Goal: Task Accomplishment & Management: Use online tool/utility

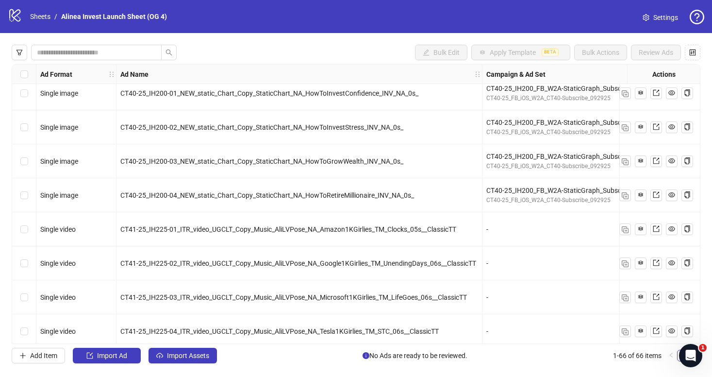
scroll to position [1986, 0]
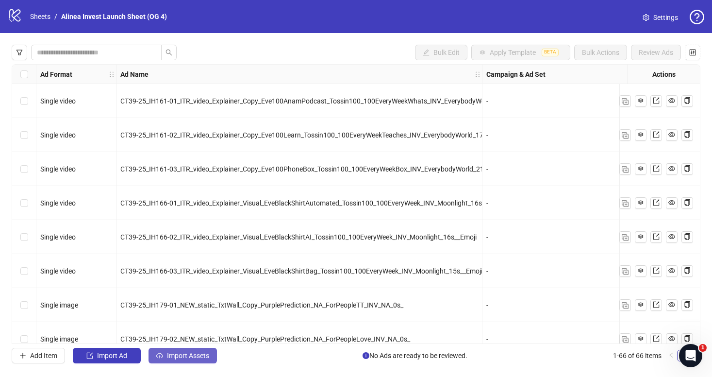
click at [178, 358] on span "Import Assets" at bounding box center [188, 355] width 42 height 8
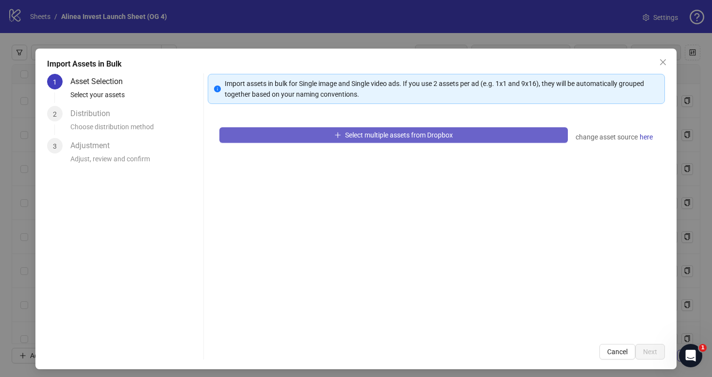
click at [304, 132] on button "Select multiple assets from Dropbox" at bounding box center [393, 135] width 348 height 16
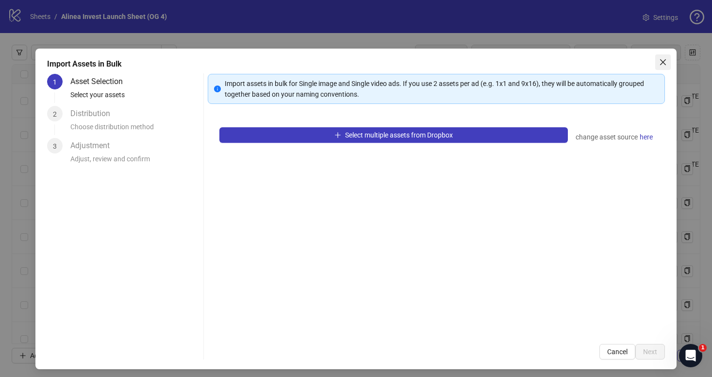
click at [664, 63] on icon "close" at bounding box center [662, 62] width 6 height 6
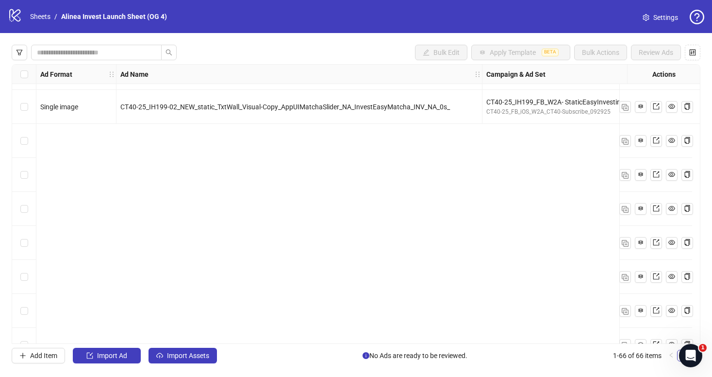
scroll to position [1986, 0]
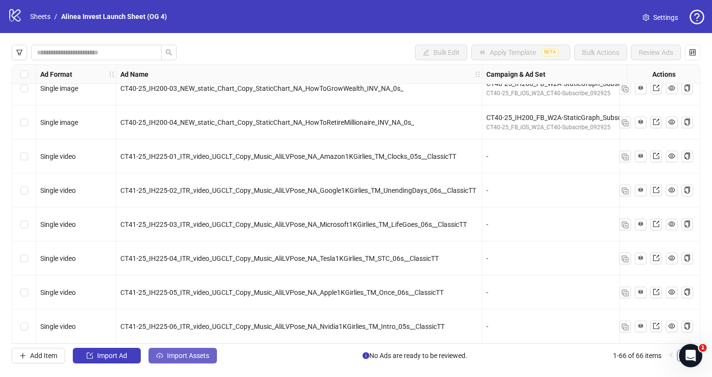
click at [160, 349] on button "Import Assets" at bounding box center [182, 355] width 68 height 16
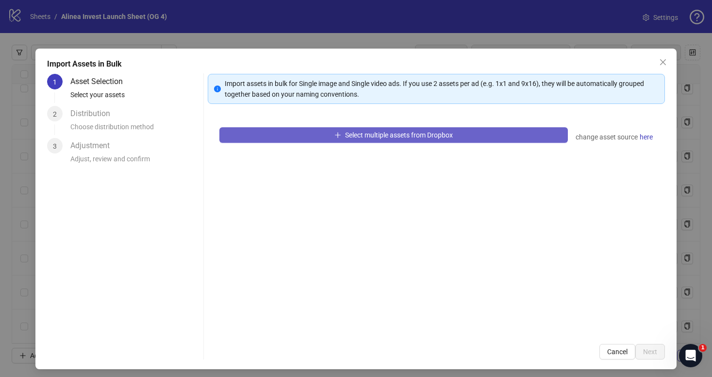
click at [308, 127] on button "Select multiple assets from Dropbox" at bounding box center [393, 135] width 348 height 16
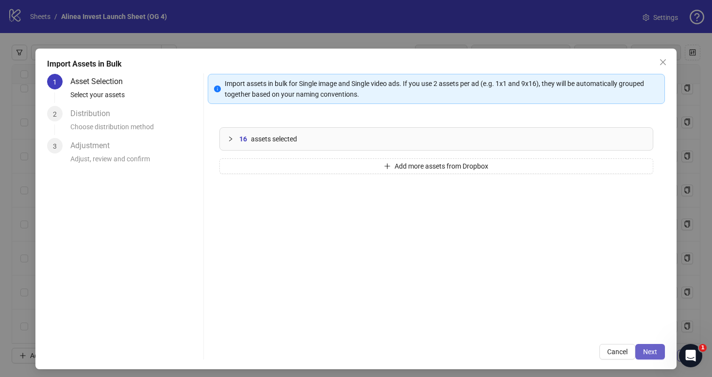
click at [652, 350] on span "Next" at bounding box center [650, 351] width 14 height 8
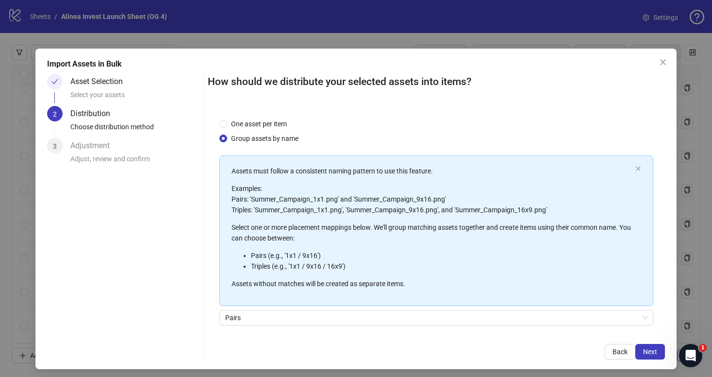
scroll to position [70, 0]
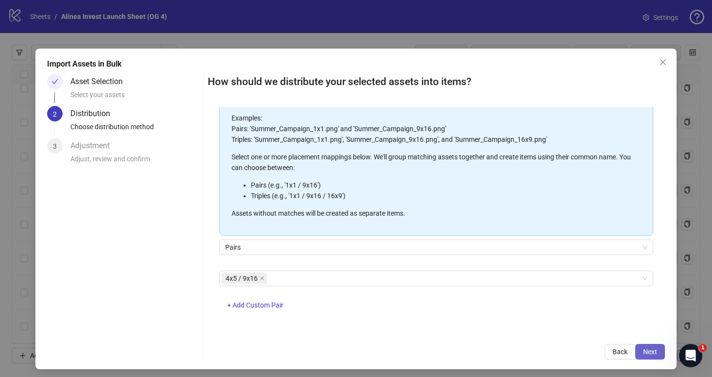
click at [645, 344] on button "Next" at bounding box center [650, 352] width 30 height 16
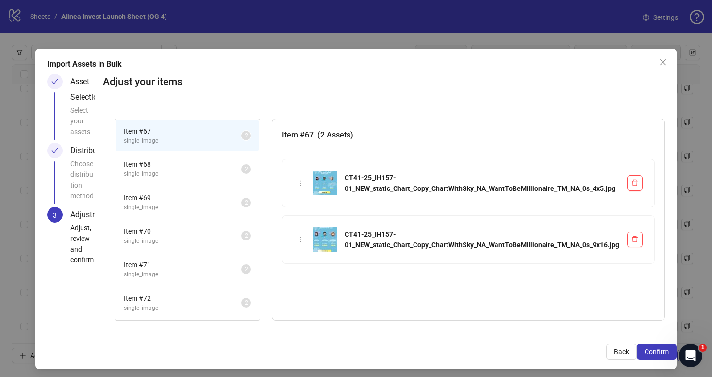
scroll to position [4, 0]
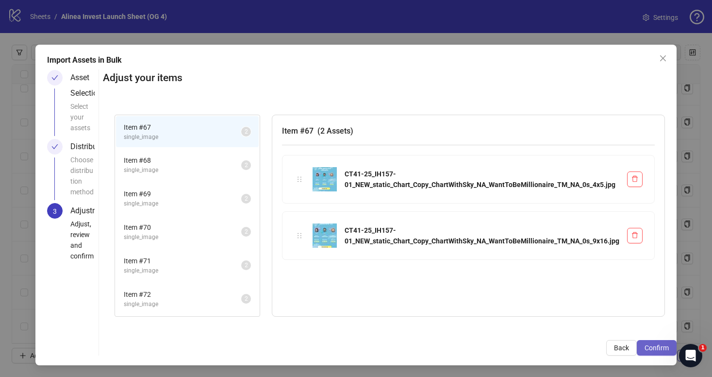
click at [659, 341] on button "Confirm" at bounding box center [657, 348] width 40 height 16
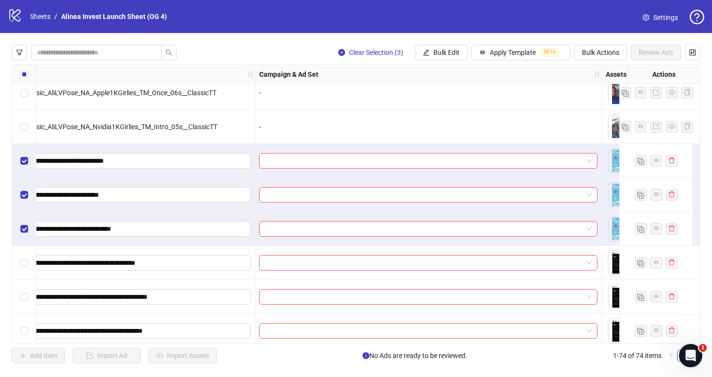
scroll to position [2182, 251]
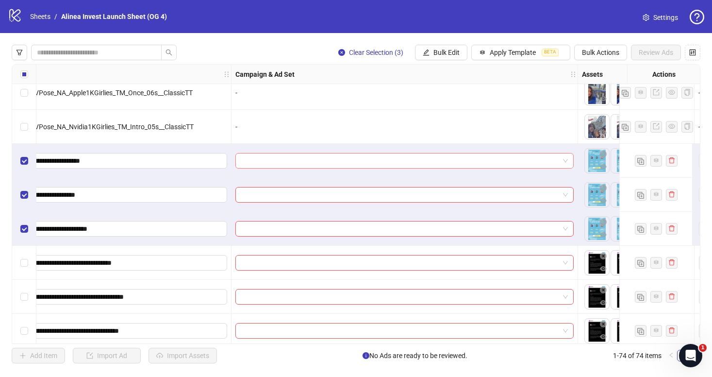
click at [564, 160] on span at bounding box center [404, 160] width 327 height 15
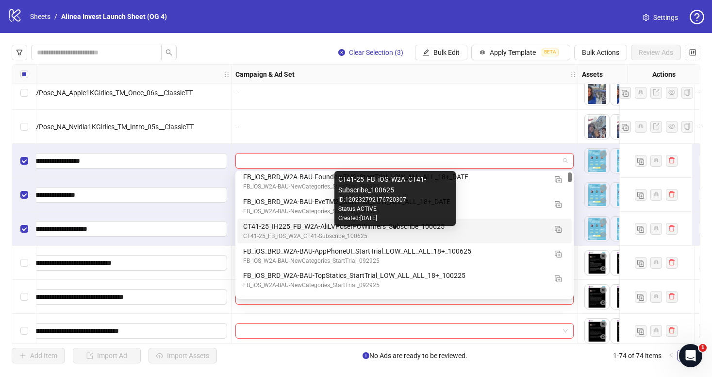
scroll to position [0, 0]
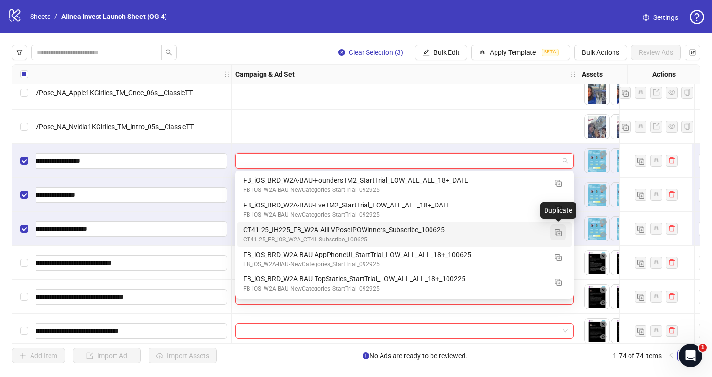
click at [558, 232] on img "button" at bounding box center [558, 232] width 7 height 7
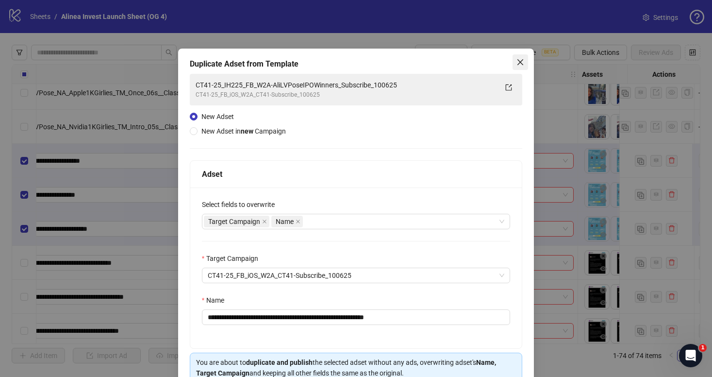
click at [518, 59] on icon "close" at bounding box center [520, 62] width 8 height 8
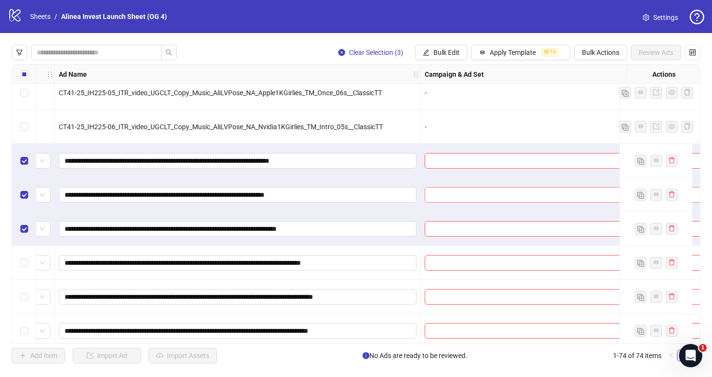
scroll to position [2182, 33]
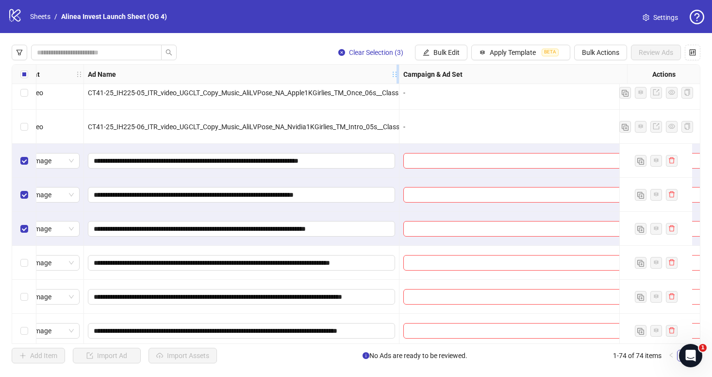
drag, startPoint x: 448, startPoint y: 71, endPoint x: 339, endPoint y: 78, distance: 109.4
click at [396, 78] on div "Resize Ad Name column" at bounding box center [397, 74] width 2 height 19
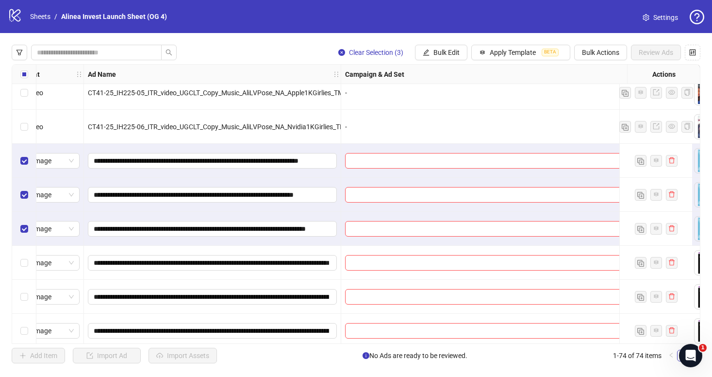
scroll to position [2182, 111]
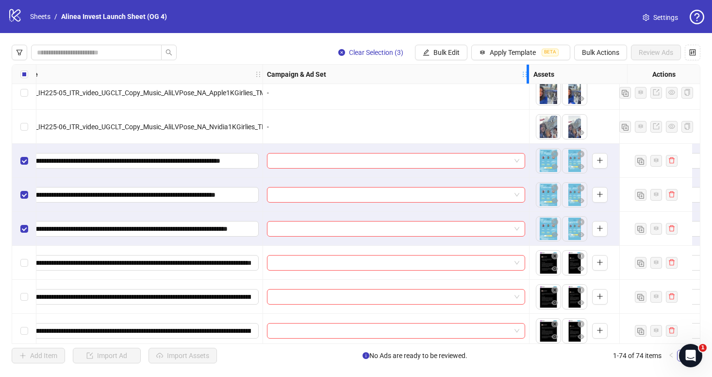
drag, startPoint x: 608, startPoint y: 73, endPoint x: 500, endPoint y: 76, distance: 108.3
click at [528, 76] on icon "holder" at bounding box center [531, 74] width 7 height 7
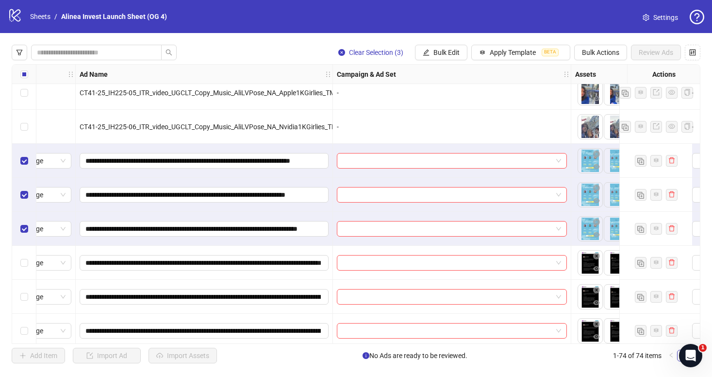
scroll to position [2181, 36]
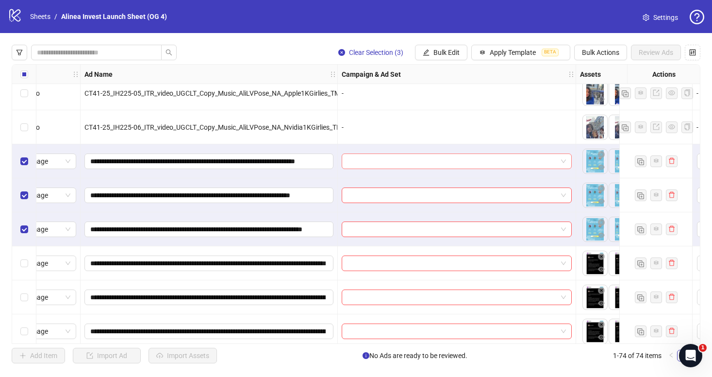
click at [564, 160] on span at bounding box center [456, 161] width 218 height 15
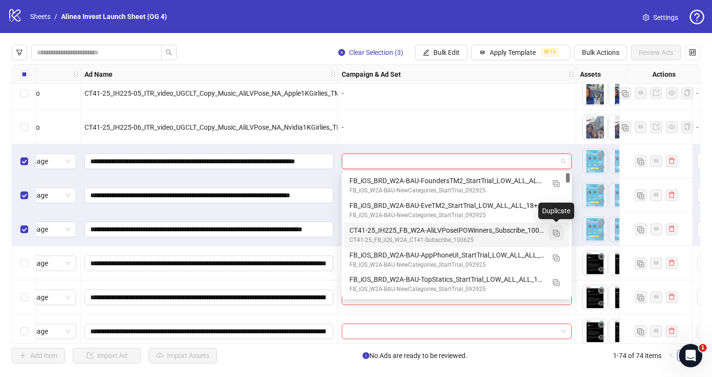
click at [554, 231] on img "button" at bounding box center [556, 233] width 7 height 7
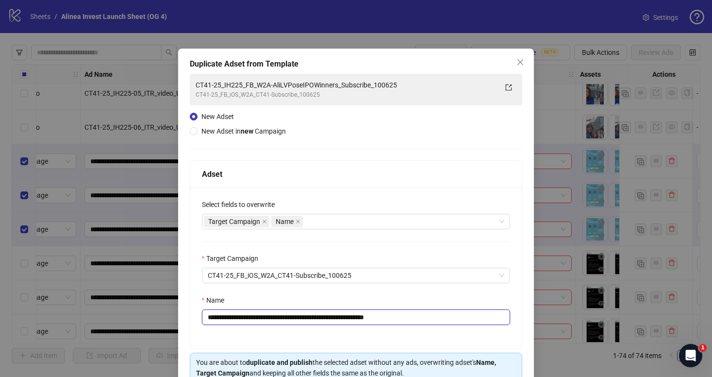
click at [252, 317] on input "**********" at bounding box center [356, 317] width 309 height 16
type input "**********"
click at [519, 60] on icon "close" at bounding box center [520, 62] width 8 height 8
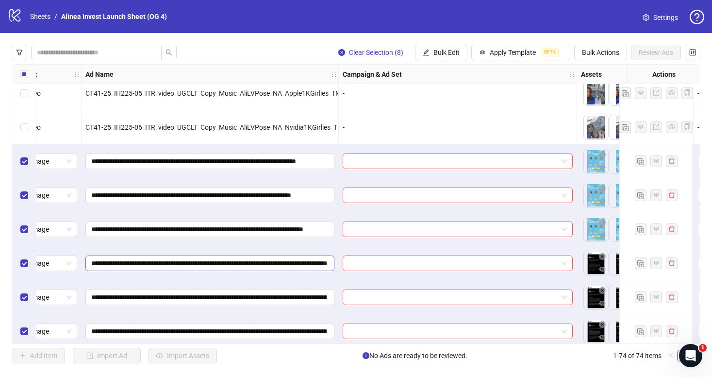
scroll to position [2181, 35]
click at [566, 159] on div at bounding box center [457, 161] width 230 height 16
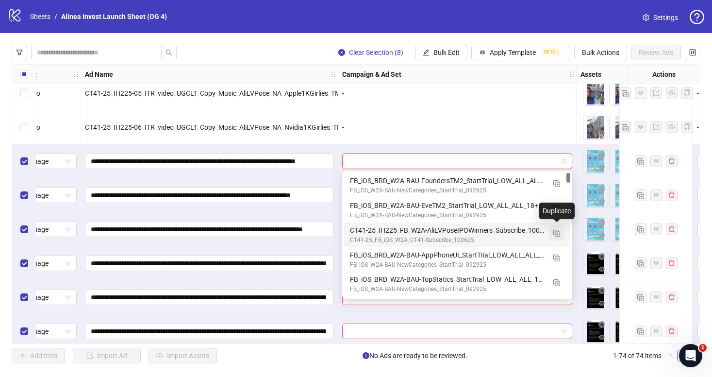
click at [556, 230] on img "button" at bounding box center [556, 233] width 7 height 7
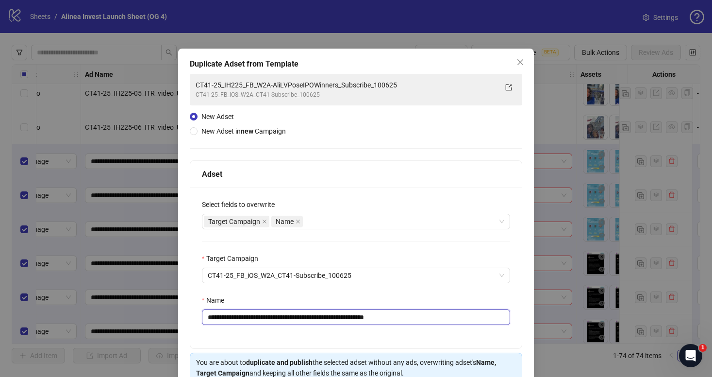
click at [254, 318] on input "**********" at bounding box center [356, 317] width 309 height 16
drag, startPoint x: 360, startPoint y: 318, endPoint x: 298, endPoint y: 317, distance: 61.6
click at [298, 317] on input "**********" at bounding box center [356, 317] width 309 height 16
paste input "*****"
drag, startPoint x: 411, startPoint y: 318, endPoint x: 514, endPoint y: 318, distance: 103.3
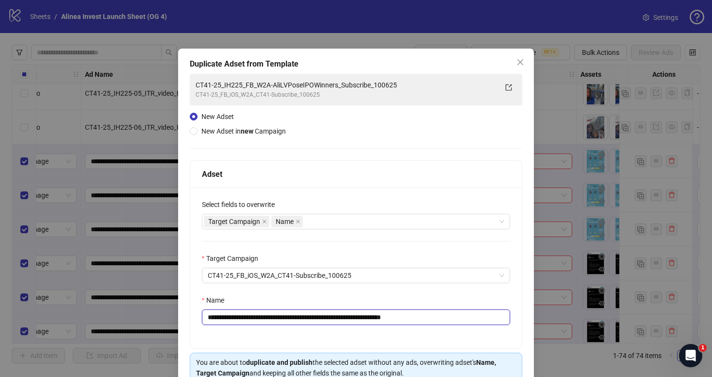
click at [514, 318] on div "**********" at bounding box center [356, 267] width 332 height 161
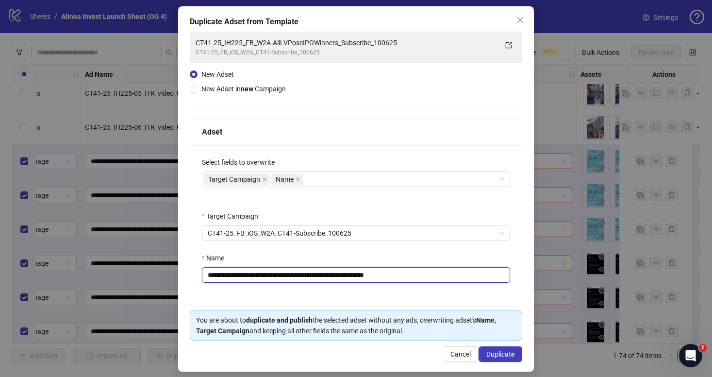
scroll to position [46, 0]
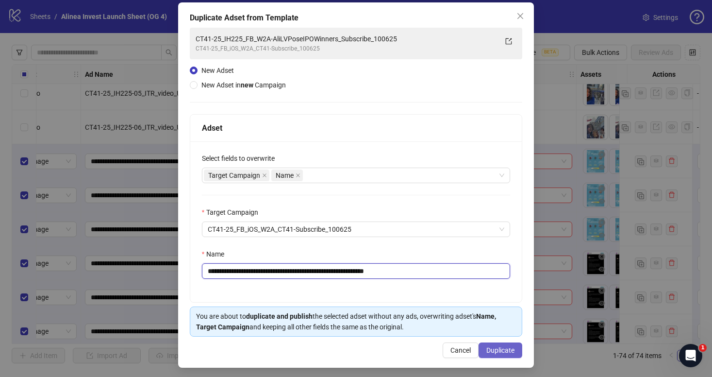
type input "**********"
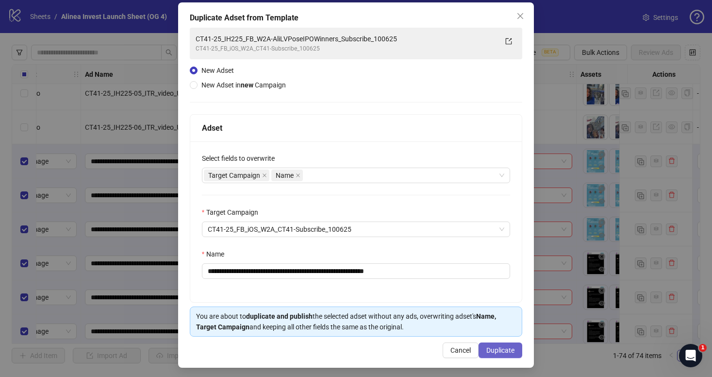
click at [495, 349] on span "Duplicate" at bounding box center [500, 350] width 28 height 8
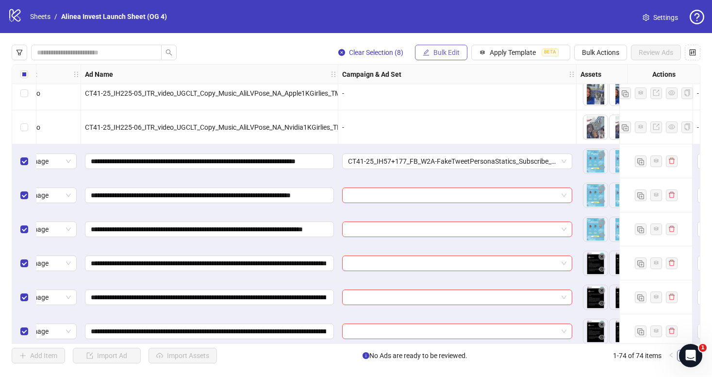
click at [448, 54] on span "Bulk Edit" at bounding box center [446, 53] width 26 height 8
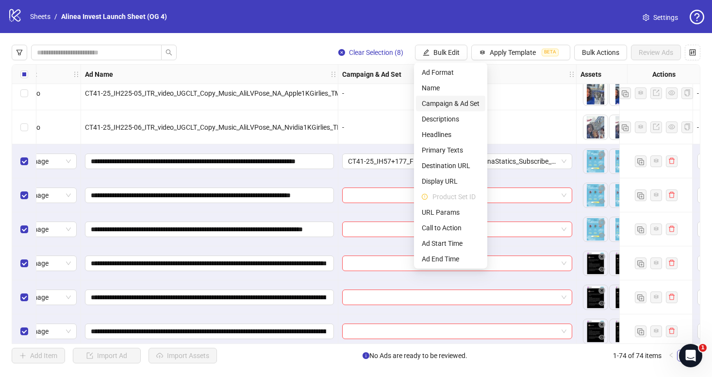
click at [450, 101] on span "Campaign & Ad Set" at bounding box center [451, 103] width 58 height 11
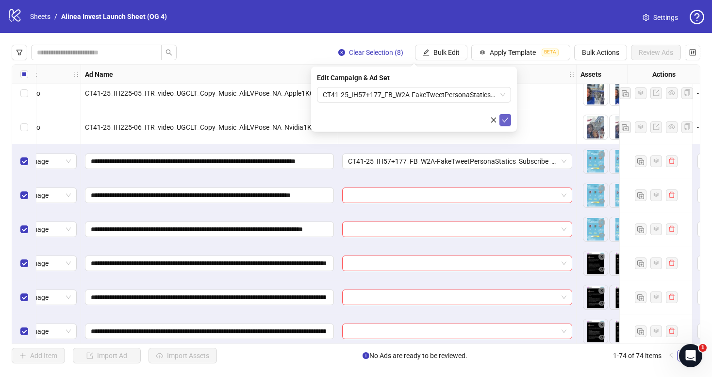
click at [504, 120] on icon "check" at bounding box center [505, 119] width 7 height 7
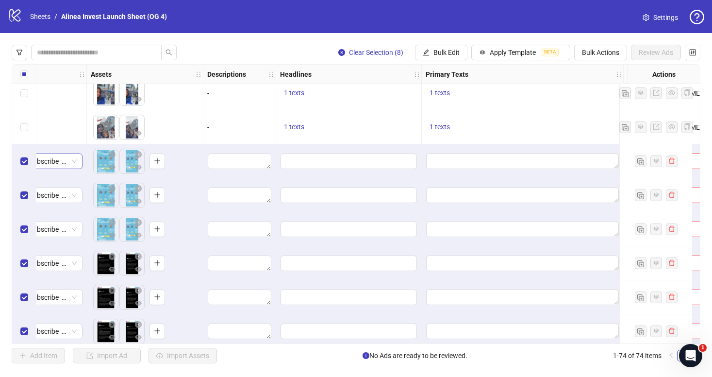
scroll to position [2179, 534]
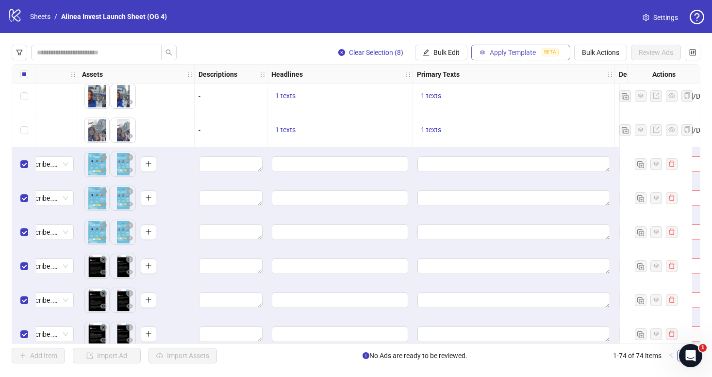
click at [510, 52] on span "Apply Template" at bounding box center [513, 53] width 46 height 8
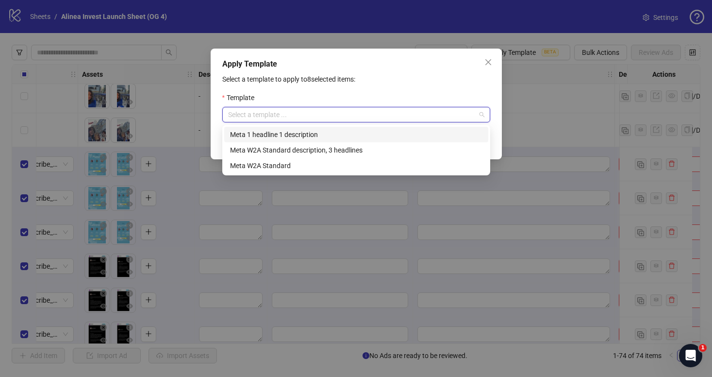
click at [310, 116] on input "search" at bounding box center [351, 114] width 247 height 15
click at [296, 132] on div "Meta 1 headline 1 description" at bounding box center [356, 134] width 252 height 11
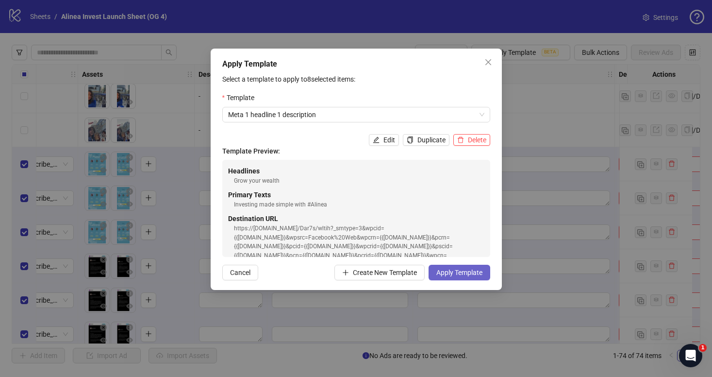
click at [465, 269] on span "Apply Template" at bounding box center [459, 272] width 46 height 8
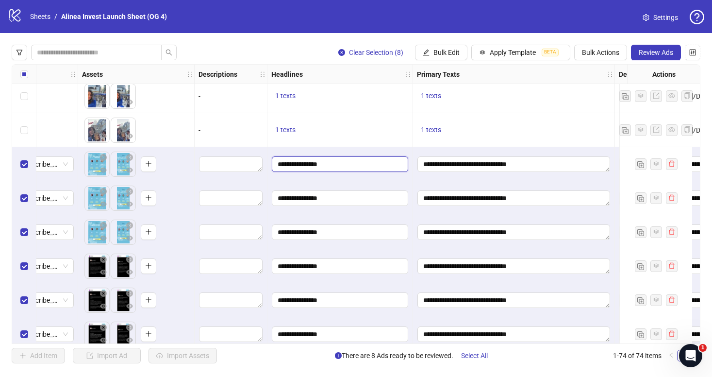
click at [307, 164] on input "**********" at bounding box center [340, 164] width 136 height 16
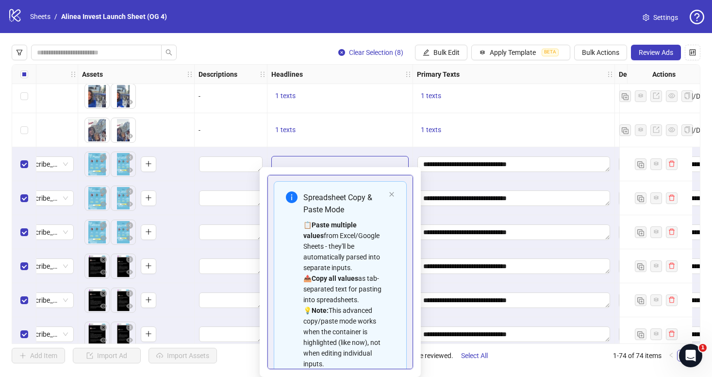
scroll to position [55, 0]
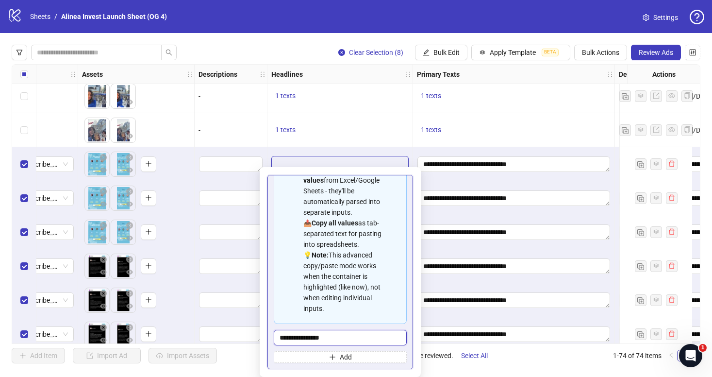
click at [324, 337] on input "**********" at bounding box center [340, 337] width 133 height 16
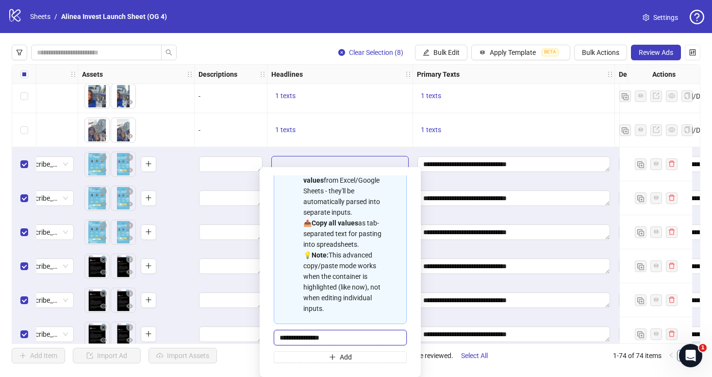
click at [324, 337] on input "**********" at bounding box center [340, 337] width 133 height 16
type input "**********"
click at [346, 332] on input "**********" at bounding box center [340, 337] width 133 height 16
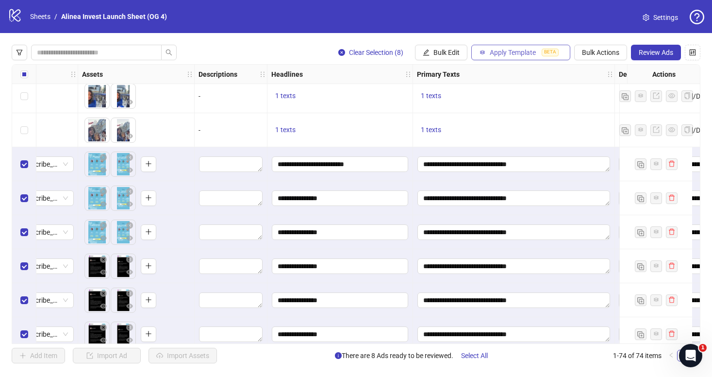
click at [486, 53] on button "Apply Template BETA" at bounding box center [520, 53] width 99 height 16
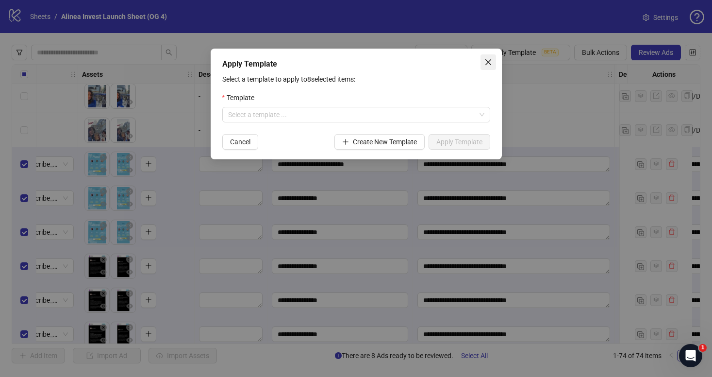
click at [485, 59] on icon "close" at bounding box center [488, 62] width 6 height 6
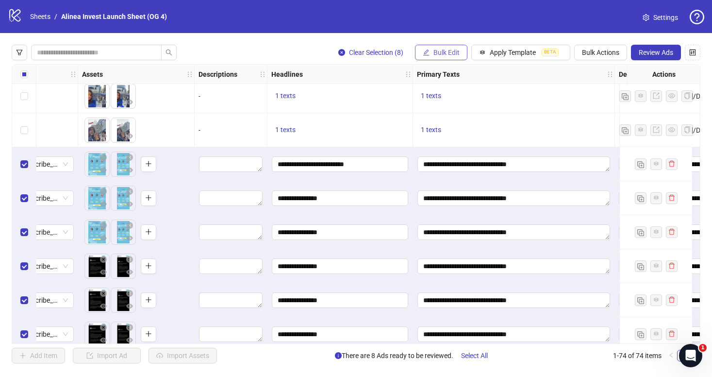
click at [452, 52] on span "Bulk Edit" at bounding box center [446, 53] width 26 height 8
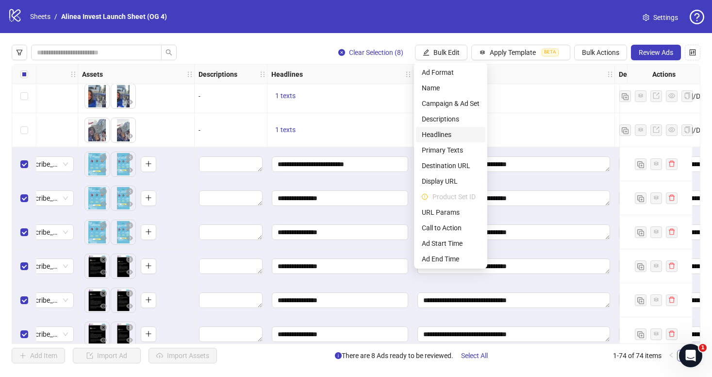
click at [452, 131] on span "Headlines" at bounding box center [451, 134] width 58 height 11
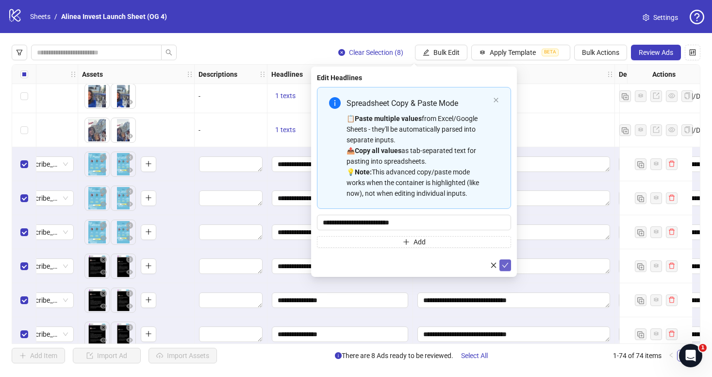
click at [505, 264] on icon "check" at bounding box center [505, 265] width 7 height 7
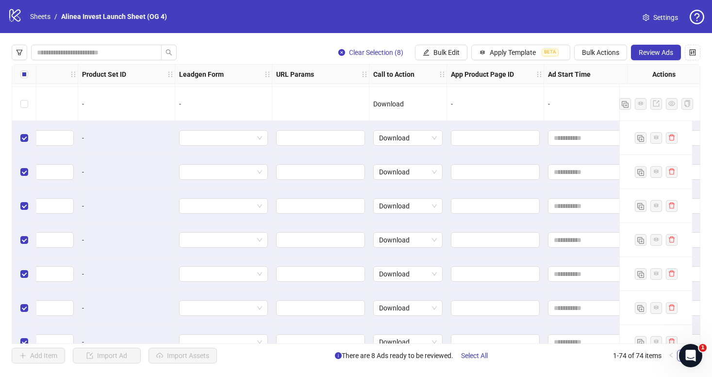
scroll to position [2258, 1718]
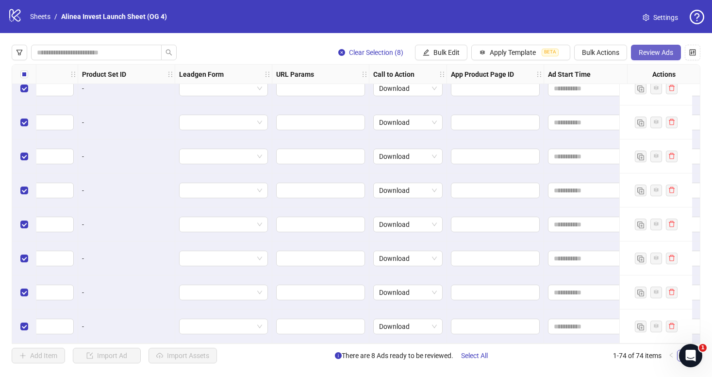
click at [660, 51] on span "Review Ads" at bounding box center [656, 53] width 34 height 8
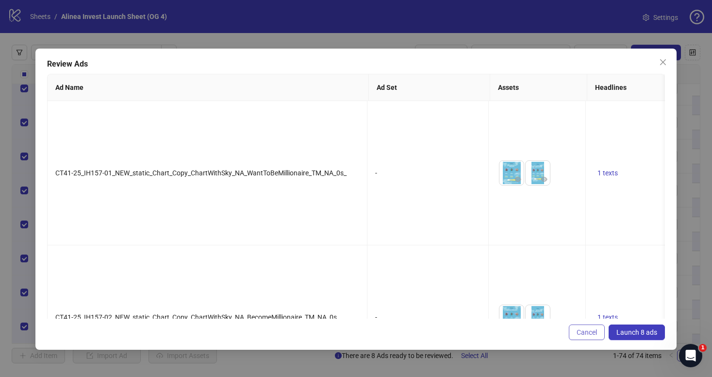
click at [592, 330] on span "Cancel" at bounding box center [586, 332] width 20 height 8
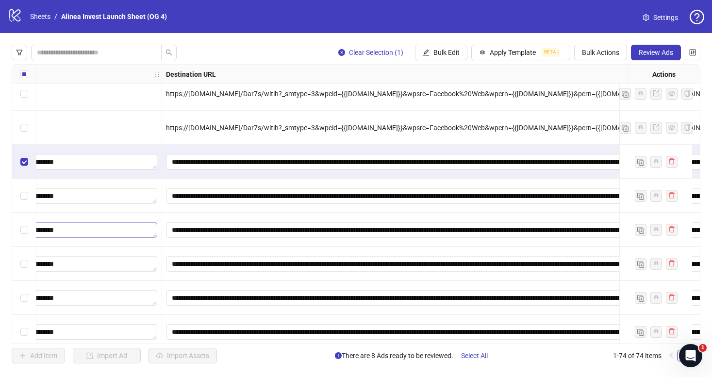
scroll to position [2258, 986]
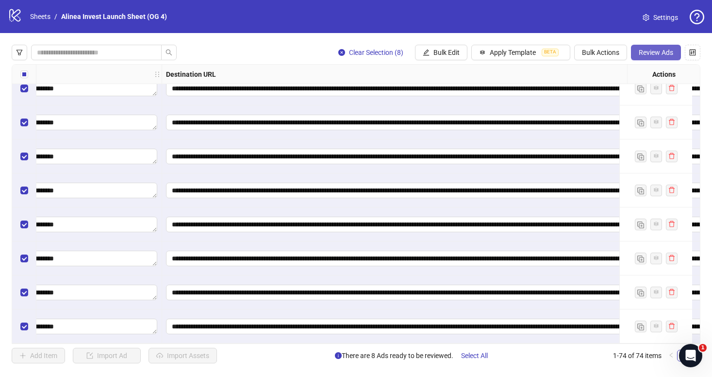
click at [661, 53] on span "Review Ads" at bounding box center [656, 53] width 34 height 8
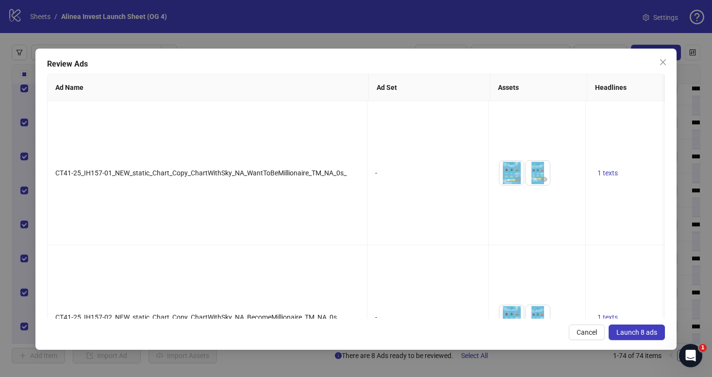
click at [630, 332] on span "Launch 8 ads" at bounding box center [636, 332] width 41 height 8
